Goal: Task Accomplishment & Management: Complete application form

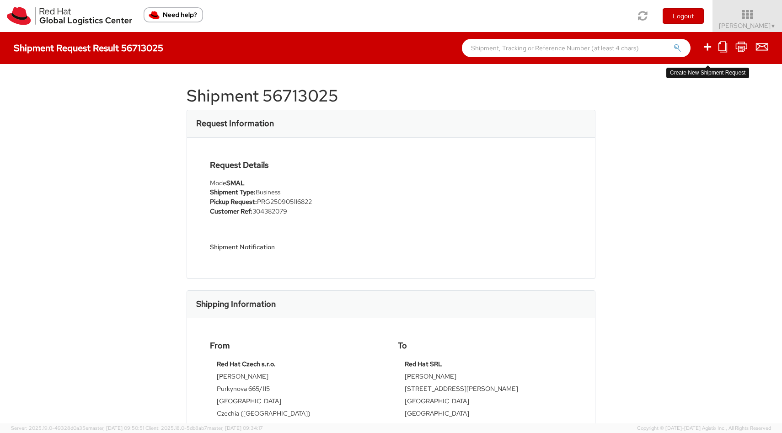
click at [709, 48] on icon at bounding box center [707, 46] width 11 height 11
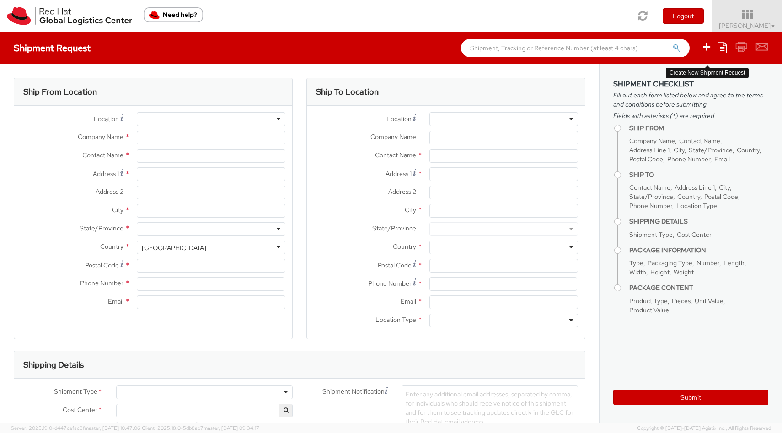
select select
select select "715"
type input "Red Hat Czech s.r.o."
type input "[PERSON_NAME]"
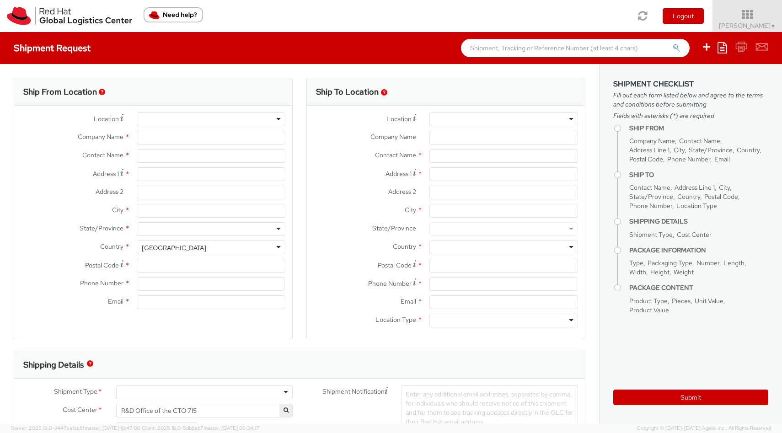
type input "Purkynova 665/115"
type input "[GEOGRAPHIC_DATA]"
type input "621 00"
type input "420532294626"
type input "[EMAIL_ADDRESS][DOMAIN_NAME]"
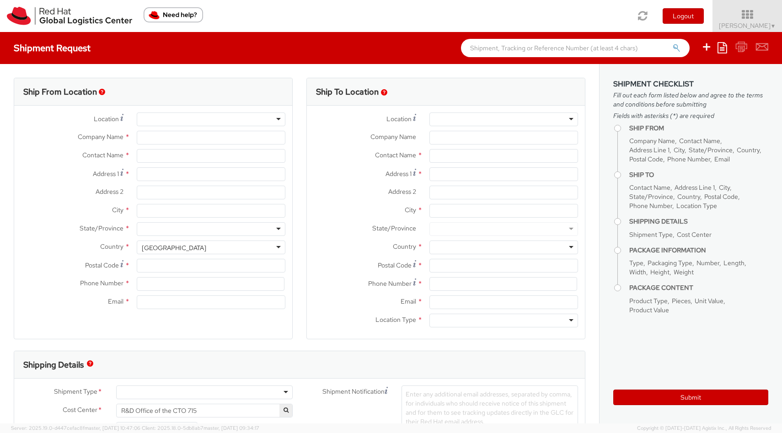
select select "CM"
select select "KGS"
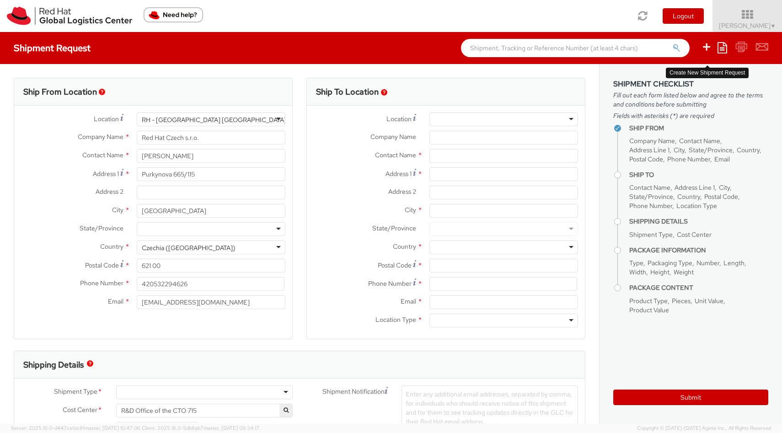
click at [708, 47] on icon at bounding box center [706, 46] width 11 height 11
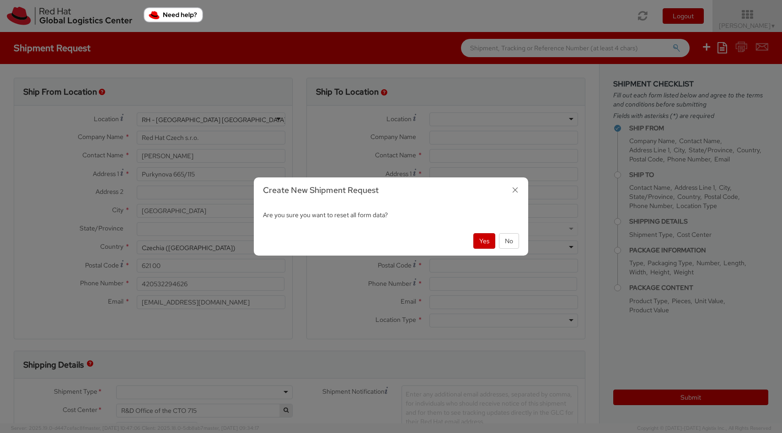
click at [514, 188] on icon "button" at bounding box center [515, 189] width 13 height 13
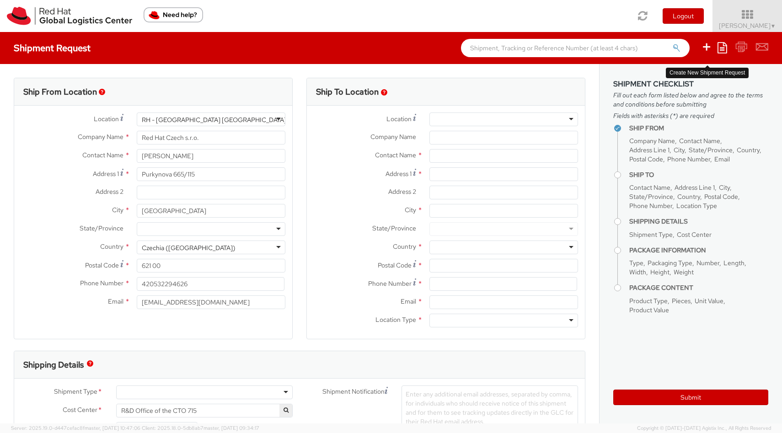
click at [709, 50] on icon at bounding box center [706, 46] width 11 height 11
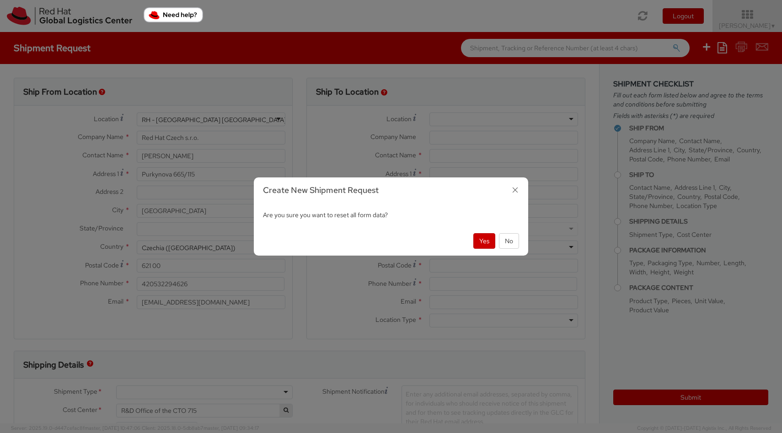
click at [513, 191] on icon "button" at bounding box center [515, 189] width 13 height 13
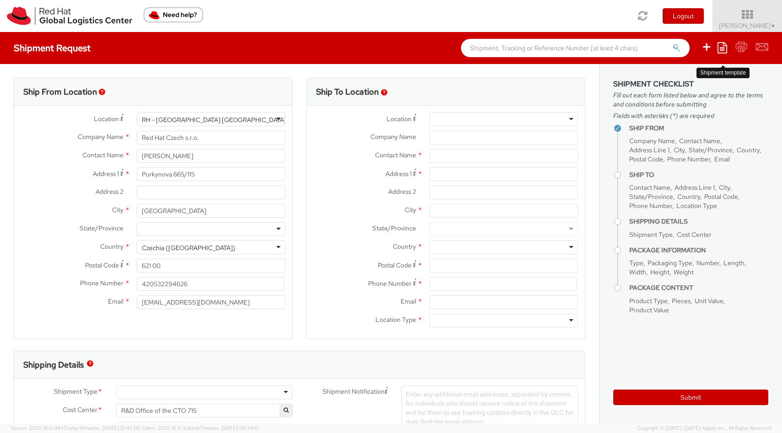
click at [726, 54] on link at bounding box center [723, 48] width 10 height 14
click at [699, 74] on link "Create from template" at bounding box center [687, 76] width 80 height 12
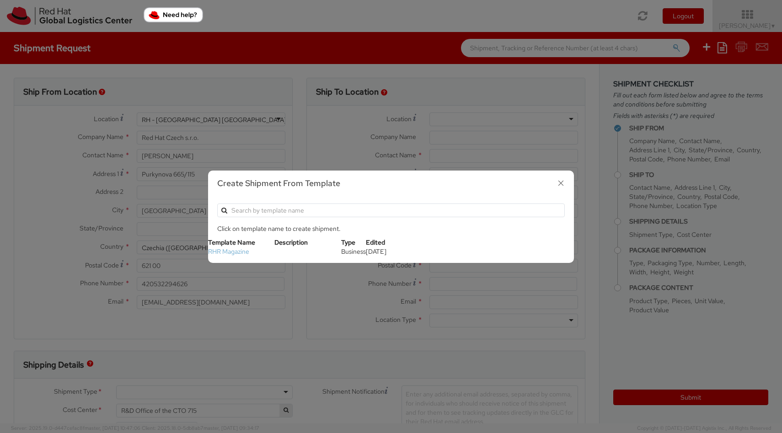
click at [234, 251] on link "RHR Magazine" at bounding box center [228, 252] width 41 height 8
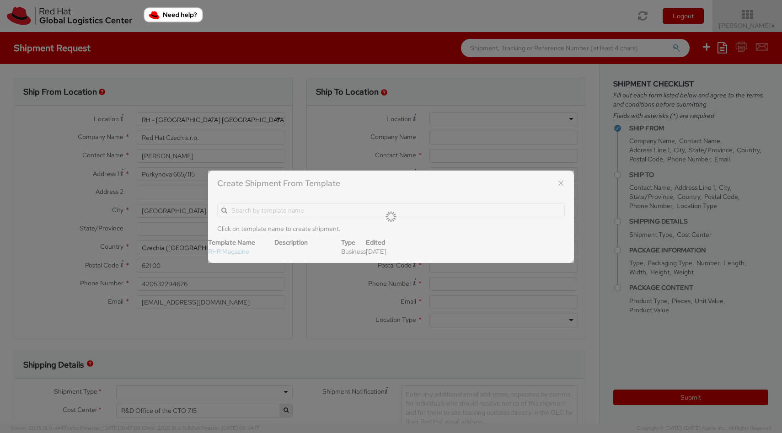
type input "Red Hat SRL"
type input "[PERSON_NAME]"
type input "[STREET_ADDRESS][PERSON_NAME]"
type input "[GEOGRAPHIC_DATA]"
type input "20124"
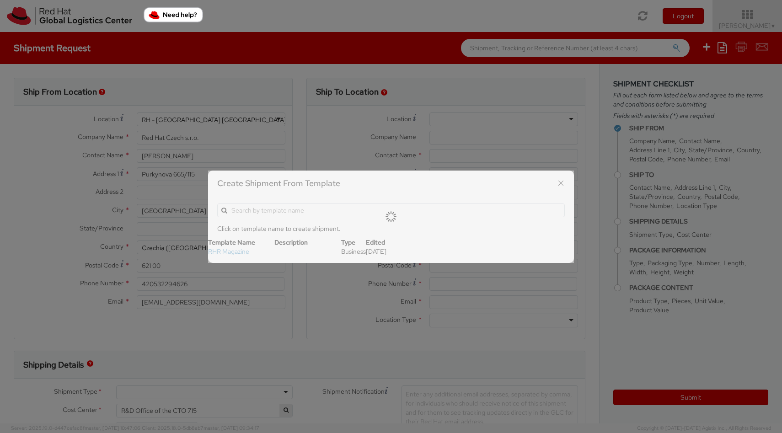
type input "39 02 360 47601"
type input "[EMAIL_ADDRESS][DOMAIN_NAME]"
select select "OTHER"
type input "1"
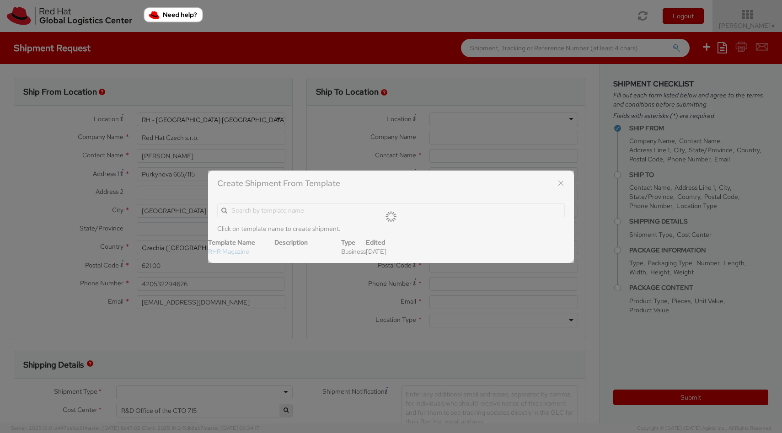
type input "1"
type input "Red Hat Research Magazine"
select select "OTHER"
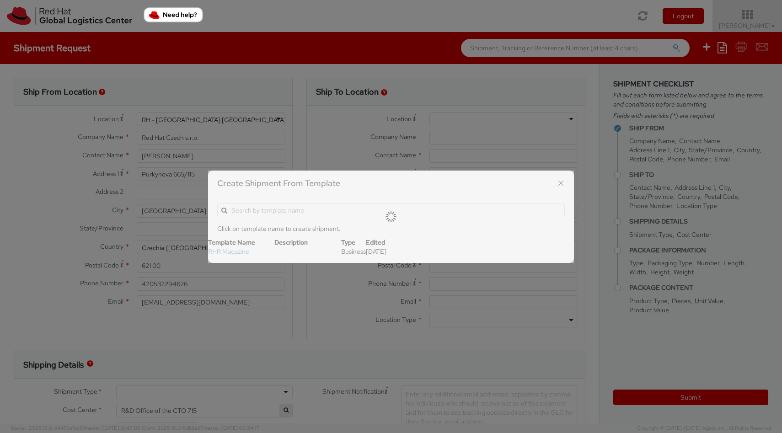
type input "1.00"
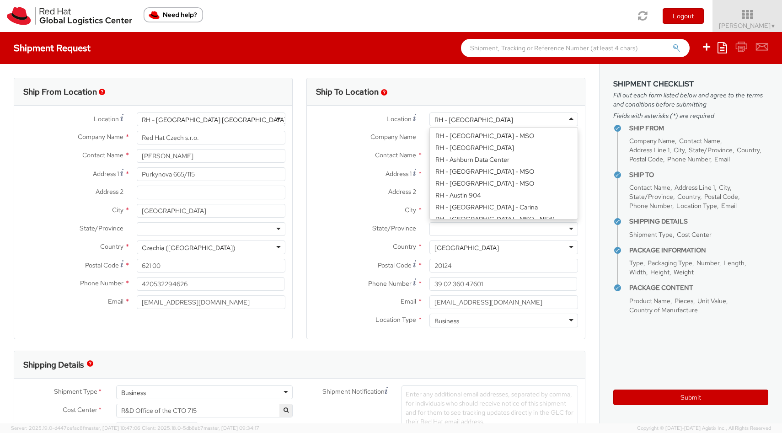
click at [475, 120] on div "RH - [GEOGRAPHIC_DATA]" at bounding box center [504, 120] width 149 height 14
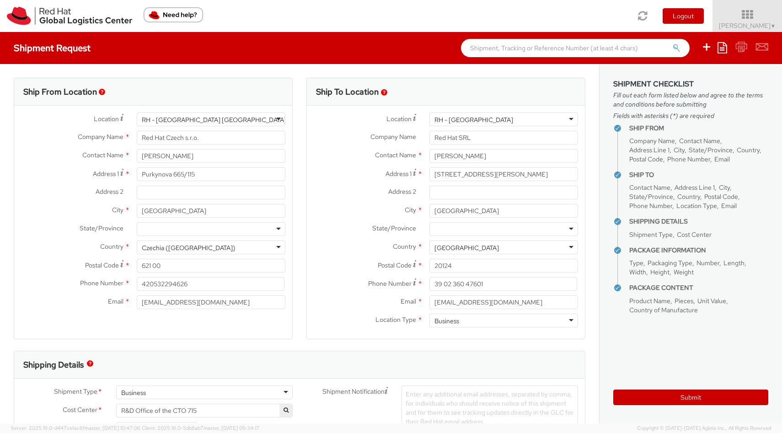
drag, startPoint x: 475, startPoint y: 120, endPoint x: 431, endPoint y: 120, distance: 43.9
click at [431, 120] on div "RH - [GEOGRAPHIC_DATA]" at bounding box center [504, 120] width 149 height 14
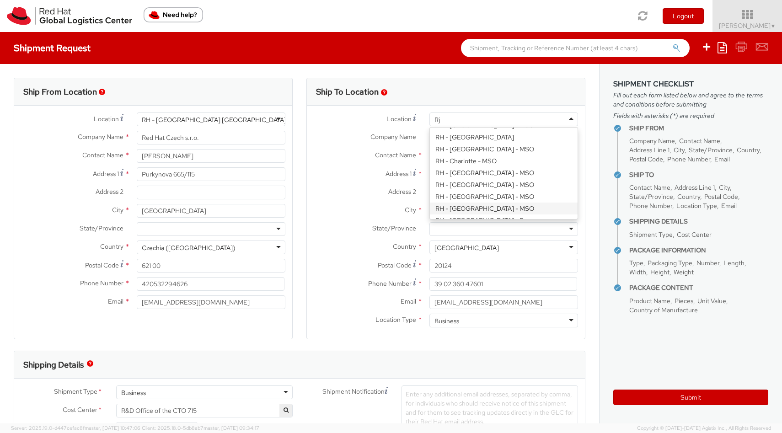
scroll to position [0, 0]
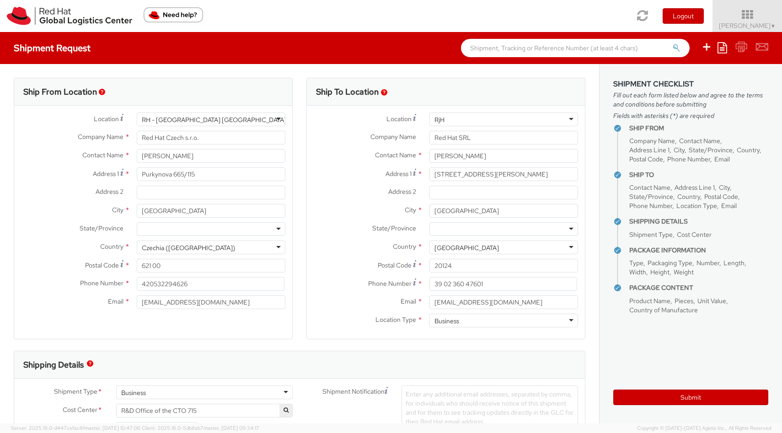
type input "RjH"
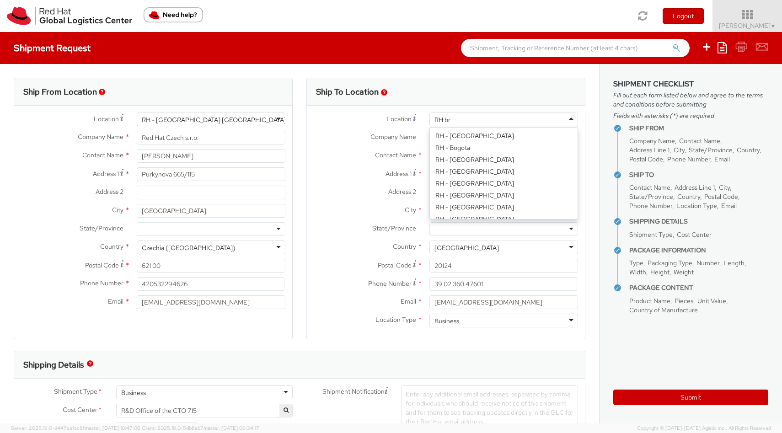
scroll to position [2, 0]
type input "[PERSON_NAME]"
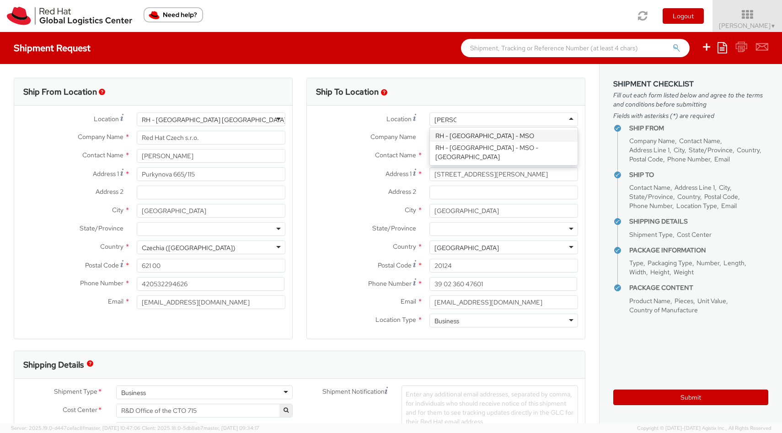
scroll to position [0, 0]
type input "Red Hat BVBA"
type input "Square de Meeus 38/40"
type input "[GEOGRAPHIC_DATA]"
type input "1000"
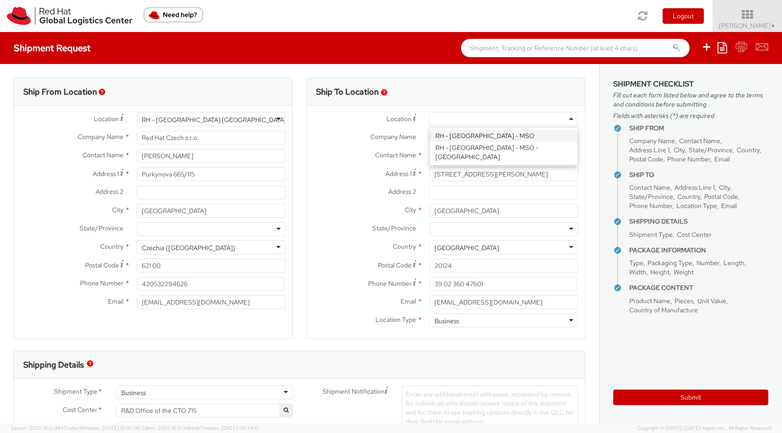
type input "[PHONE_NUMBER]"
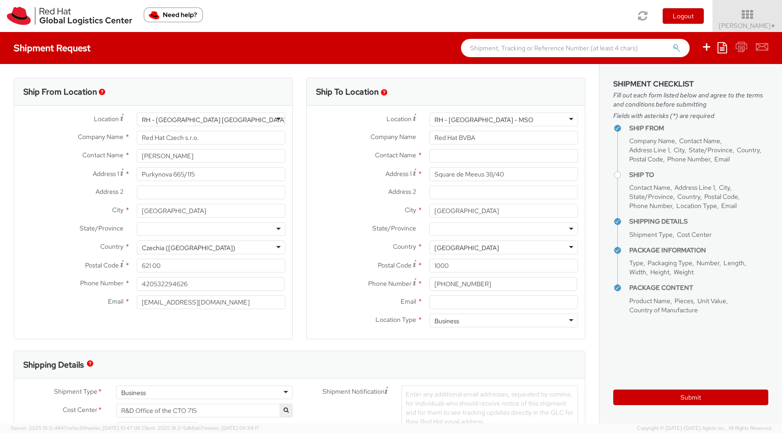
click at [504, 119] on div "RH - [GEOGRAPHIC_DATA] - MSO" at bounding box center [504, 120] width 149 height 14
type input "brus"
click at [480, 121] on div "RH - [GEOGRAPHIC_DATA] - MSO" at bounding box center [484, 119] width 99 height 9
drag, startPoint x: 492, startPoint y: 118, endPoint x: 388, endPoint y: 116, distance: 103.9
click at [388, 116] on div "Location * [GEOGRAPHIC_DATA] - [GEOGRAPHIC_DATA] - [GEOGRAPHIC_DATA] [GEOGRAPHI…" at bounding box center [446, 120] width 278 height 14
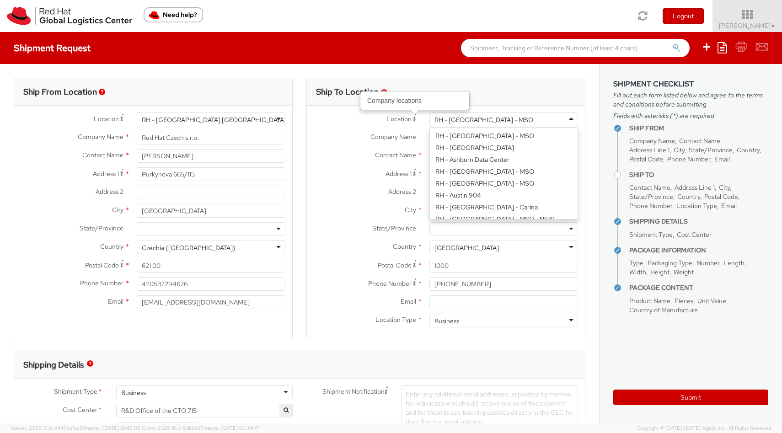
click at [494, 121] on div "RH - [GEOGRAPHIC_DATA] - MSO" at bounding box center [504, 120] width 149 height 14
type input "b"
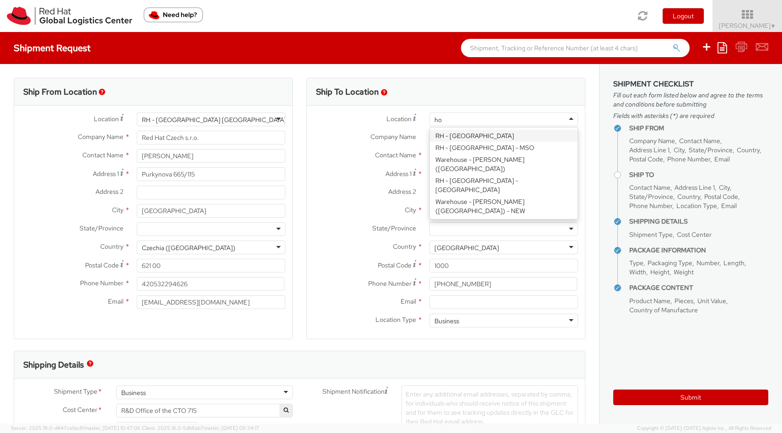
type input "h"
type input "bru"
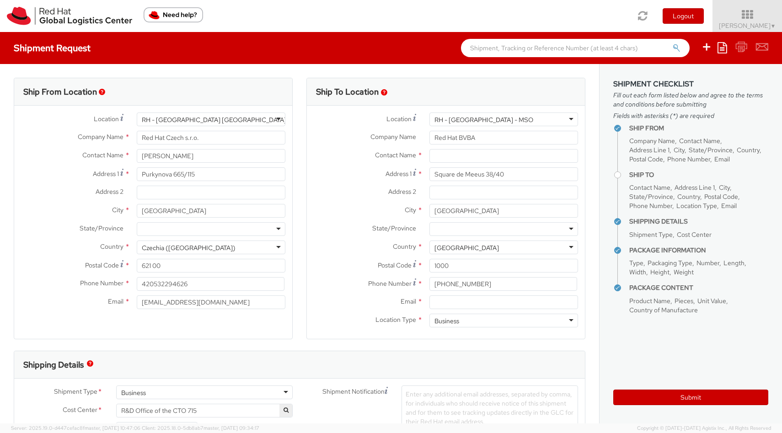
scroll to position [0, 0]
click at [499, 120] on div "RH - [GEOGRAPHIC_DATA] - MSO" at bounding box center [504, 120] width 149 height 14
type input "brus"
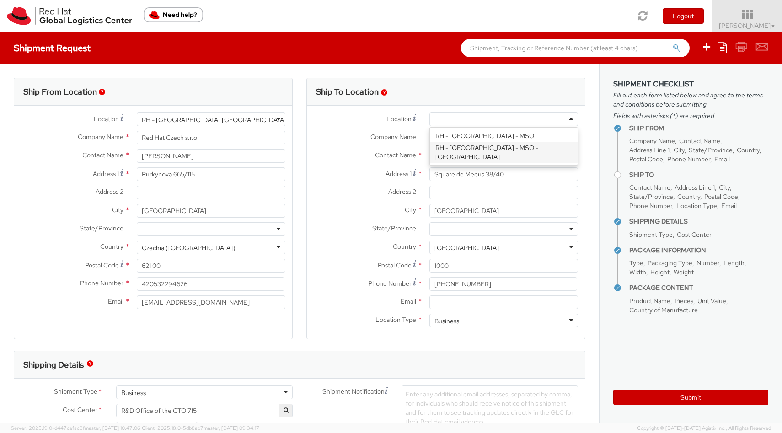
type input "[GEOGRAPHIC_DATA], [GEOGRAPHIC_DATA]"
type input "[PERSON_NAME][STREET_ADDRESS]"
type input "DIEGEM"
type input "1831"
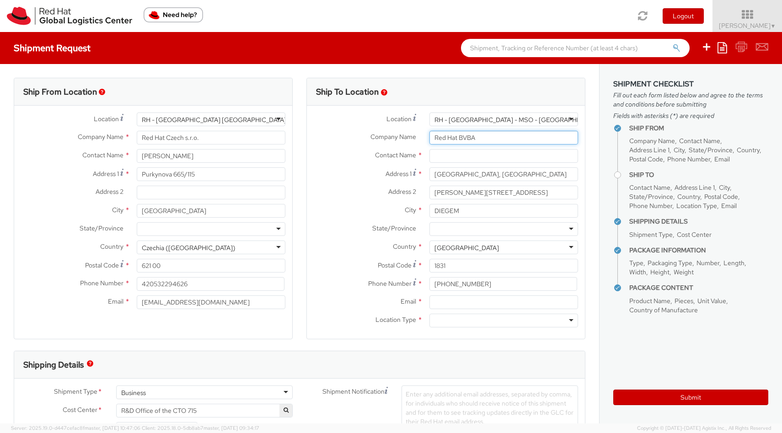
click at [478, 137] on input "Red Hat BVBA" at bounding box center [504, 138] width 149 height 14
drag, startPoint x: 485, startPoint y: 140, endPoint x: 421, endPoint y: 137, distance: 64.1
click at [421, 137] on div "Company Name * Red Hat BVBA" at bounding box center [446, 138] width 278 height 14
click at [451, 135] on input "Company Name *" at bounding box center [504, 138] width 149 height 14
paste input "[PERSON_NAME]"
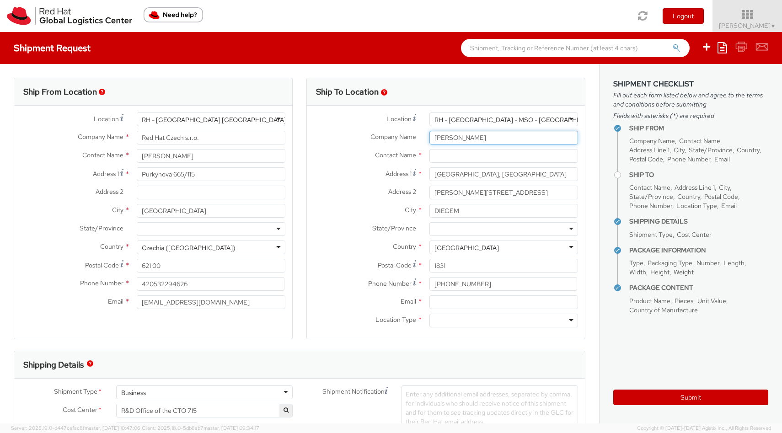
type input "[PERSON_NAME]"
click at [522, 153] on input "text" at bounding box center [504, 156] width 149 height 14
click at [449, 155] on input "text" at bounding box center [504, 156] width 149 height 14
paste input "[PERSON_NAME]"
type input "[PERSON_NAME]"
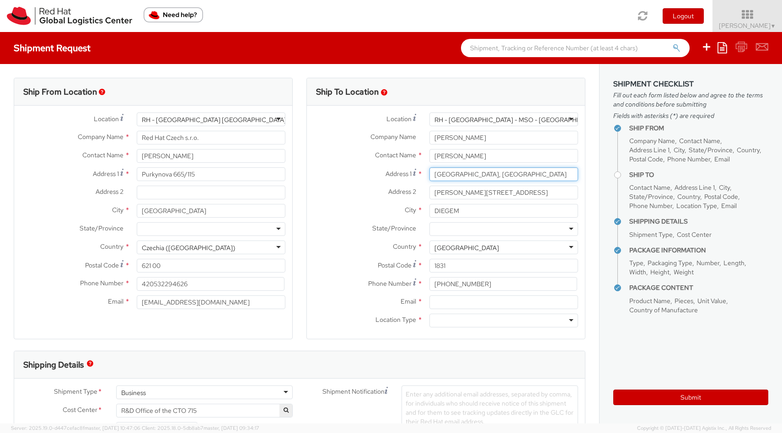
drag, startPoint x: 546, startPoint y: 173, endPoint x: 427, endPoint y: 172, distance: 119.4
click at [427, 172] on div "[GEOGRAPHIC_DATA], [GEOGRAPHIC_DATA]" at bounding box center [504, 174] width 162 height 14
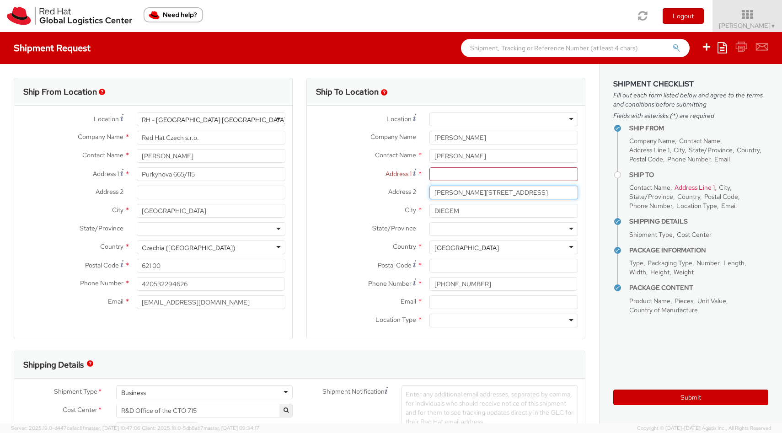
drag, startPoint x: 543, startPoint y: 192, endPoint x: 429, endPoint y: 192, distance: 113.5
click at [429, 192] on div "[PERSON_NAME][STREET_ADDRESS]" at bounding box center [504, 193] width 162 height 14
drag, startPoint x: 478, startPoint y: 213, endPoint x: 423, endPoint y: 211, distance: 54.5
click at [423, 211] on div "DIEGEM" at bounding box center [504, 211] width 162 height 14
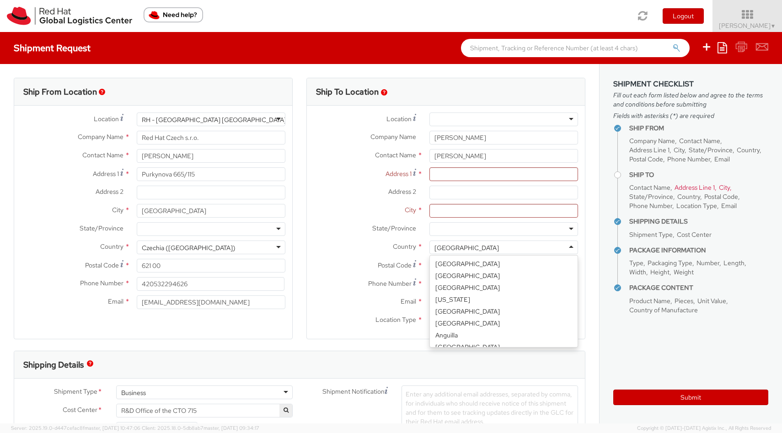
scroll to position [165, 0]
drag, startPoint x: 484, startPoint y: 246, endPoint x: 444, endPoint y: 246, distance: 40.3
click at [444, 246] on div "[GEOGRAPHIC_DATA]" at bounding box center [504, 248] width 149 height 14
type input "n"
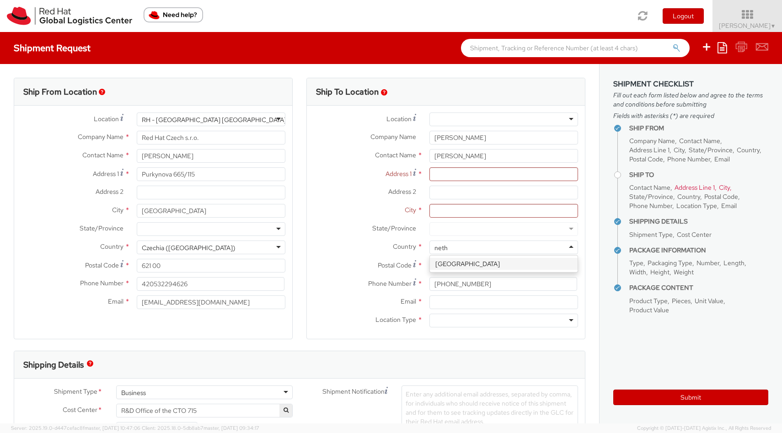
type input "nethe"
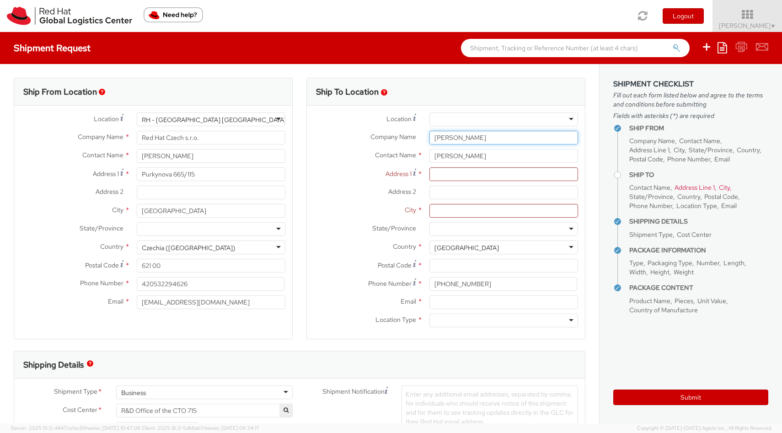
click at [492, 140] on input "[PERSON_NAME]" at bounding box center [504, 138] width 149 height 14
paste input "LEF Marketing and Events"
type input "[PERSON_NAME]/LEF Marketing and Events"
click at [481, 176] on input "Address 1 *" at bounding box center [504, 174] width 149 height 14
paste input "Markt 7"
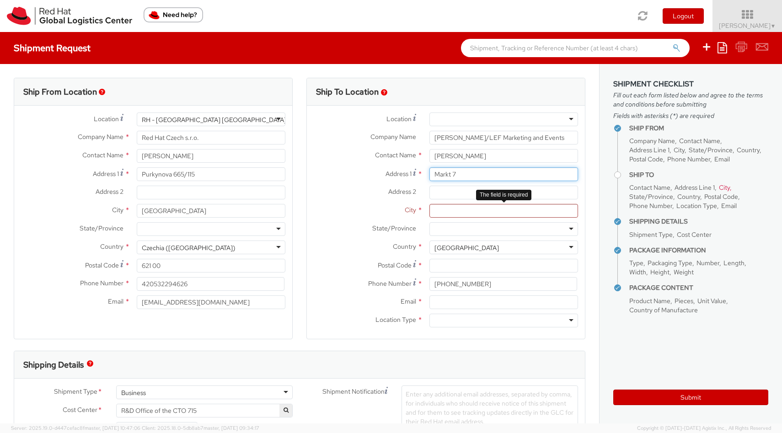
type input "Markt 7"
click at [457, 213] on input "City *" at bounding box center [504, 211] width 149 height 14
paste input "[GEOGRAPHIC_DATA]"
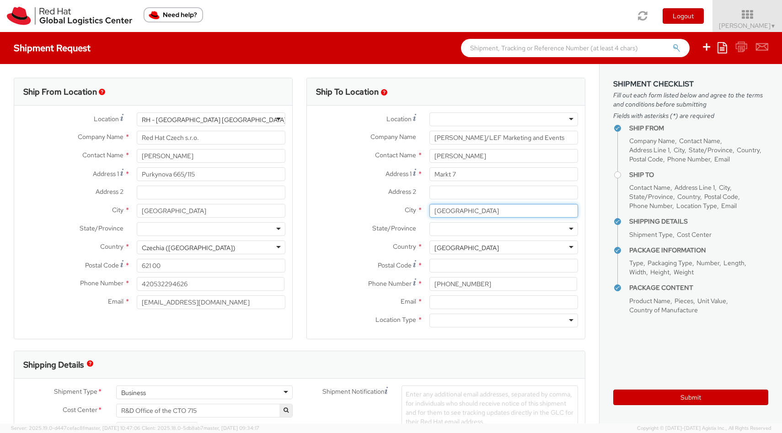
type input "[GEOGRAPHIC_DATA]"
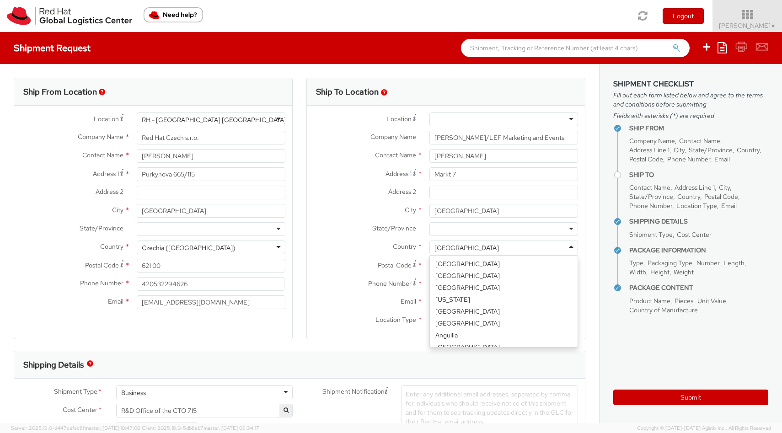
click at [458, 248] on div "[GEOGRAPHIC_DATA]" at bounding box center [467, 247] width 65 height 9
click at [493, 240] on div "State/Province * Provincie Drenthe Provincie Flevoland Provincie [GEOGRAPHIC_DA…" at bounding box center [446, 231] width 278 height 18
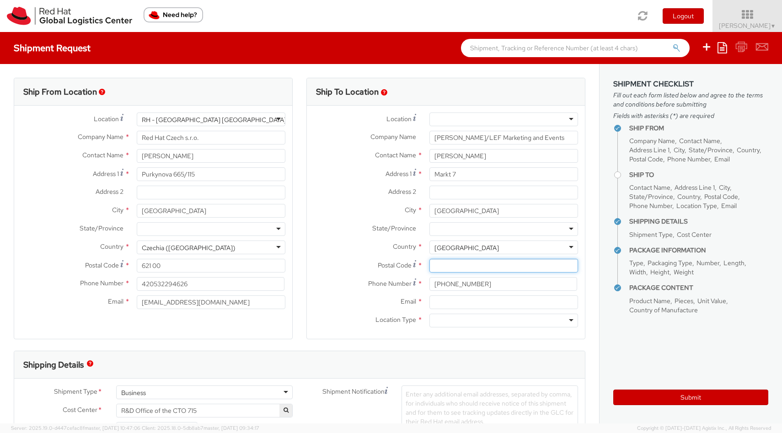
click at [465, 267] on input "Postal Code *" at bounding box center [504, 266] width 149 height 14
paste input "4527 CM"
type input "4527 CM"
click at [452, 305] on input "Email *" at bounding box center [504, 303] width 149 height 14
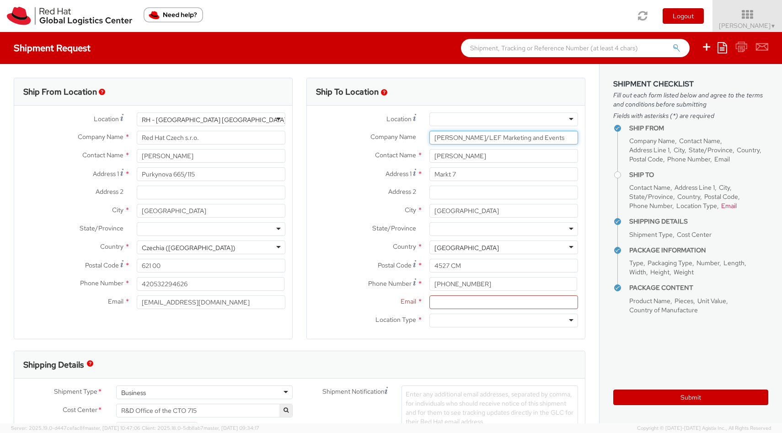
drag, startPoint x: 479, startPoint y: 137, endPoint x: 432, endPoint y: 140, distance: 47.6
click at [432, 139] on input "[PERSON_NAME]/LEF Marketing and Events" at bounding box center [504, 138] width 149 height 14
click at [446, 302] on input "Email *" at bounding box center [504, 303] width 149 height 14
click at [436, 320] on input "select-one" at bounding box center [436, 321] width 2 height 9
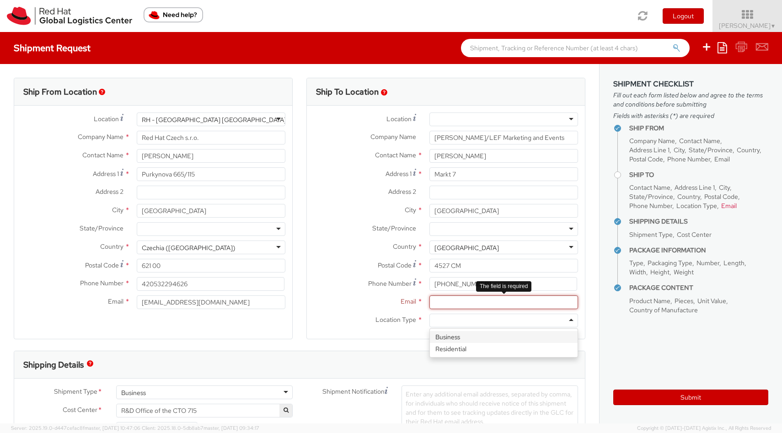
click at [441, 303] on input "Email *" at bounding box center [504, 303] width 149 height 14
drag, startPoint x: 496, startPoint y: 282, endPoint x: 428, endPoint y: 282, distance: 68.2
click at [428, 282] on div "[PHONE_NUMBER]" at bounding box center [504, 284] width 162 height 14
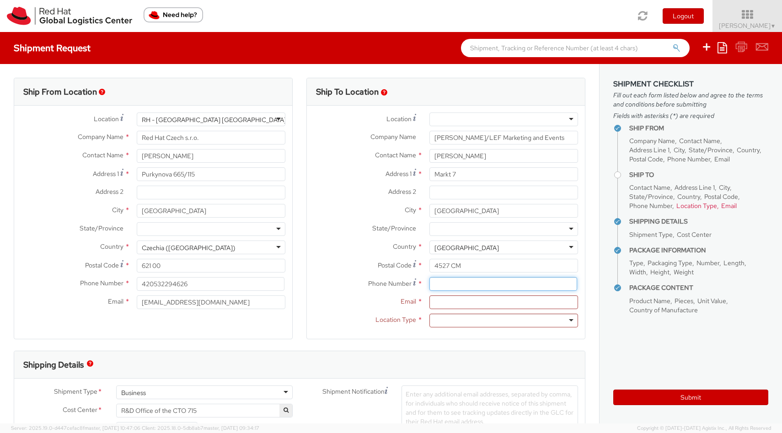
paste input "0657421260"
type input "0657421260"
click at [462, 299] on input "Email *" at bounding box center [504, 303] width 149 height 14
paste input "[EMAIL_ADDRESS][DOMAIN_NAME]"
type input "[EMAIL_ADDRESS][DOMAIN_NAME]"
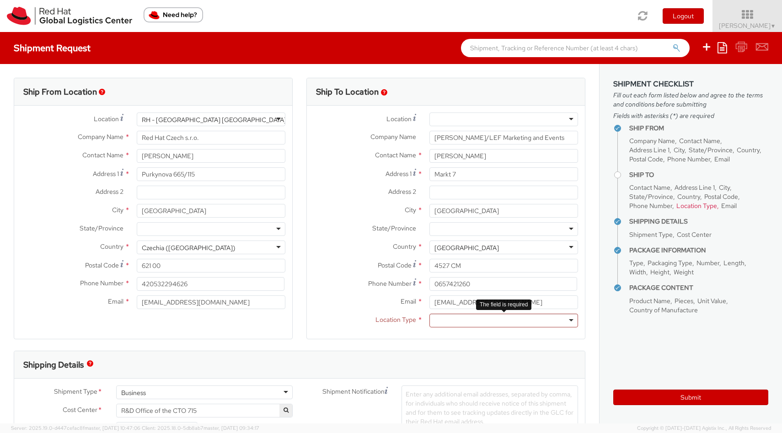
click at [454, 323] on div at bounding box center [504, 321] width 149 height 14
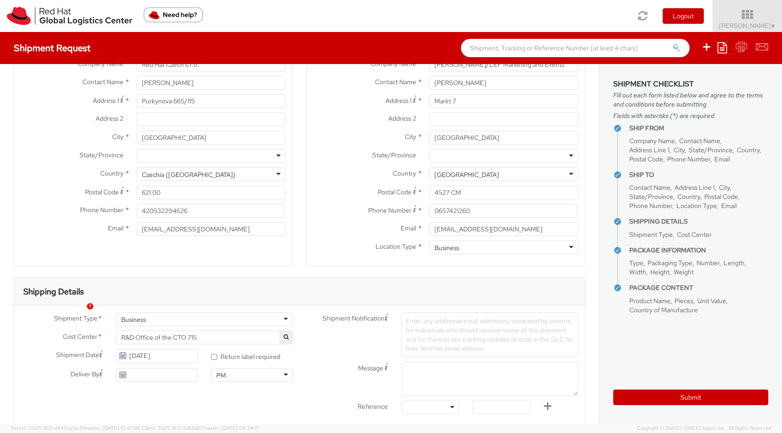
scroll to position [75, 0]
click at [123, 374] on use at bounding box center [122, 373] width 6 height 6
click at [141, 373] on input "[DATE]" at bounding box center [156, 374] width 81 height 14
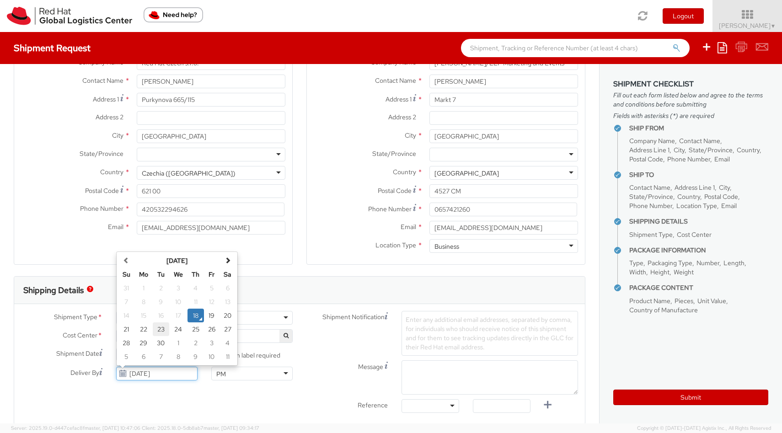
click at [156, 330] on td "23" at bounding box center [161, 330] width 16 height 14
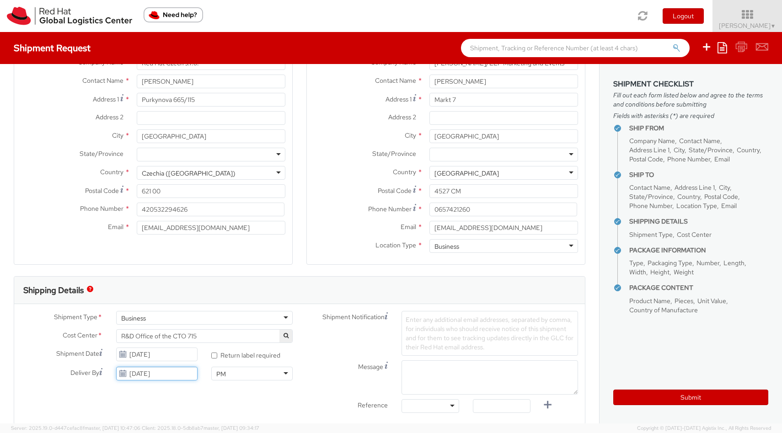
click at [151, 373] on input "[DATE]" at bounding box center [156, 374] width 81 height 14
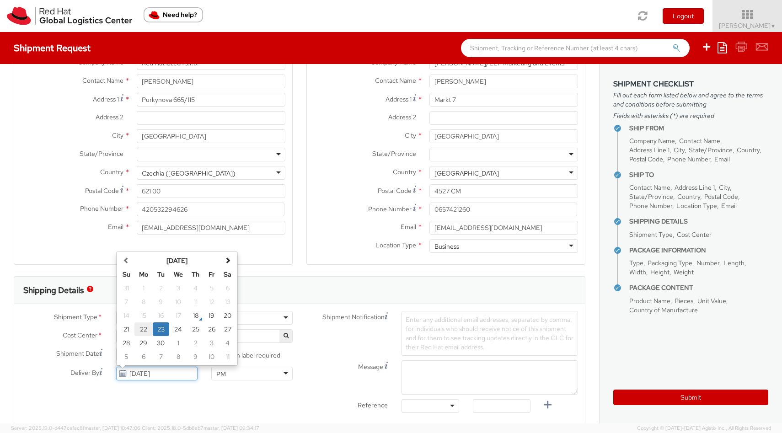
click at [147, 328] on td "22" at bounding box center [144, 330] width 18 height 14
type input "[DATE]"
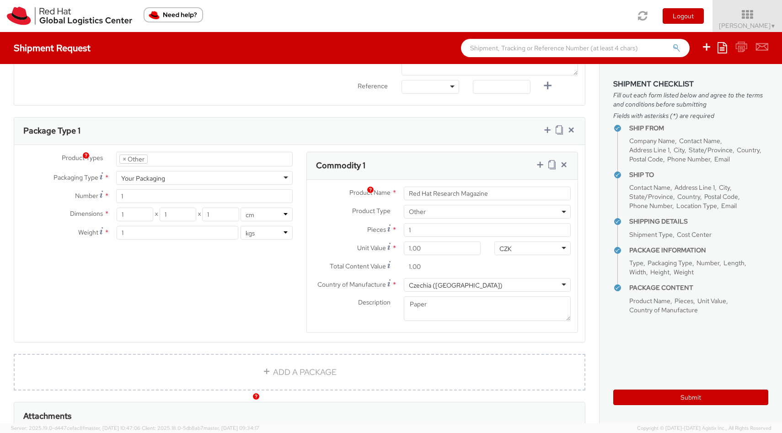
scroll to position [537, 0]
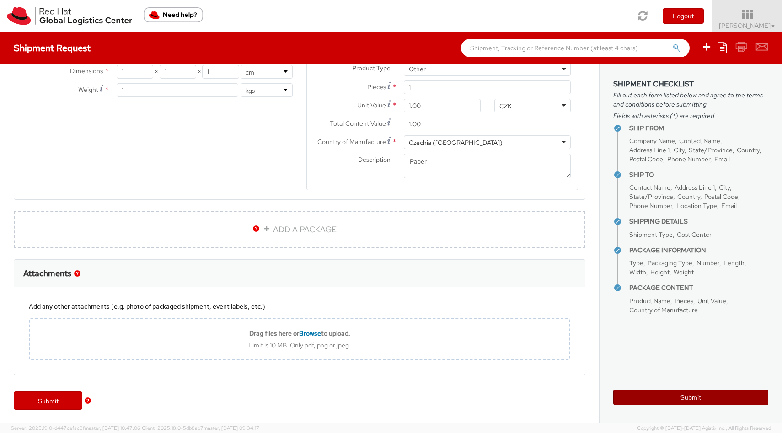
click at [722, 398] on button "Submit" at bounding box center [691, 398] width 155 height 16
